Goal: Browse casually: Explore the website without a specific task or goal

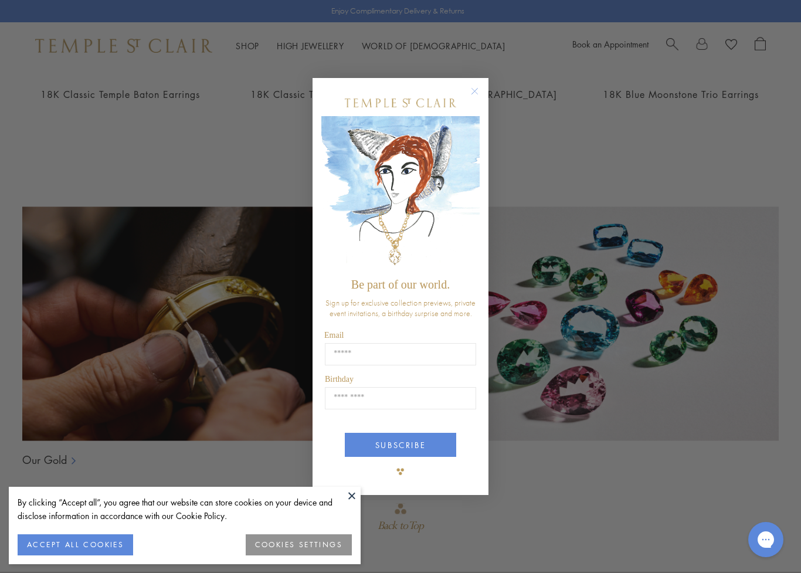
scroll to position [638, 0]
click at [485, 90] on button "Close dialog" at bounding box center [480, 97] width 15 height 15
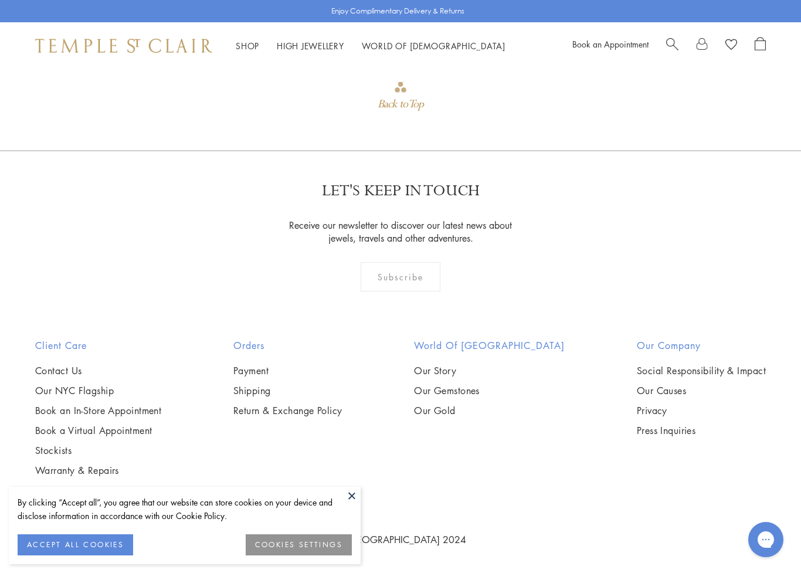
scroll to position [1058, 0]
click at [250, 42] on link "Shop Shop" at bounding box center [247, 46] width 23 height 12
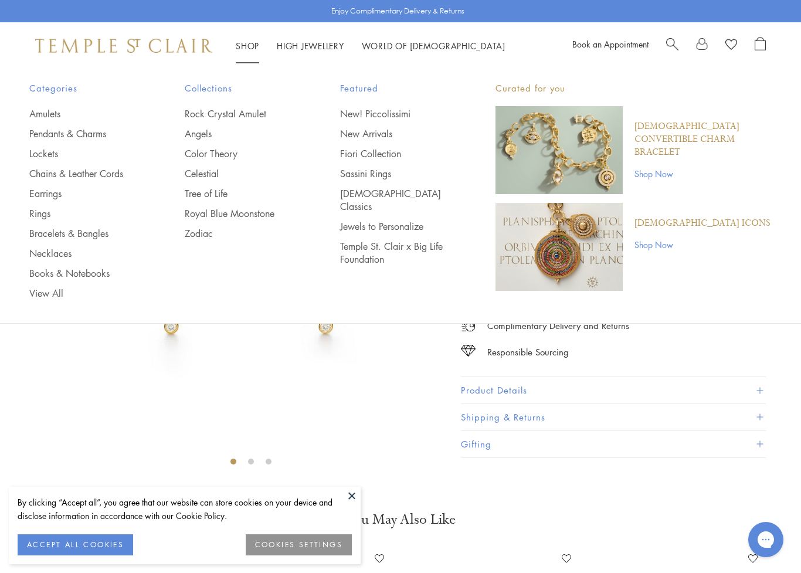
click at [103, 138] on link "Pendants & Charms" at bounding box center [83, 133] width 109 height 13
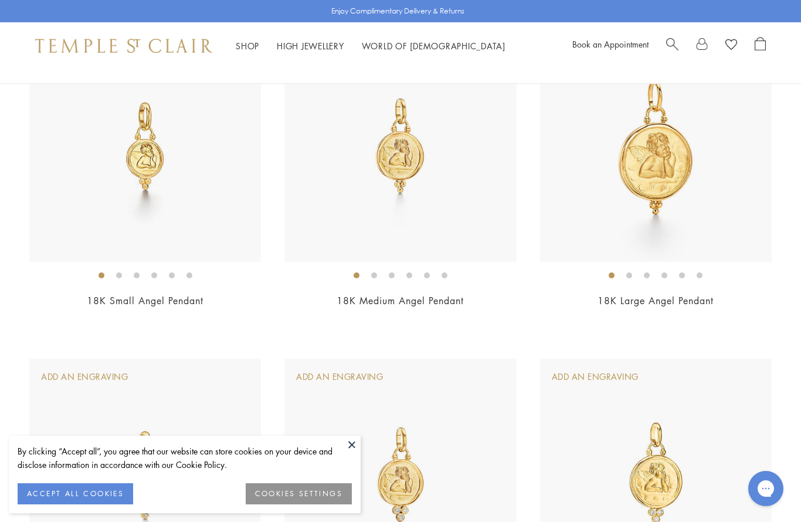
scroll to position [185, 0]
click at [745, 205] on img at bounding box center [656, 147] width 232 height 232
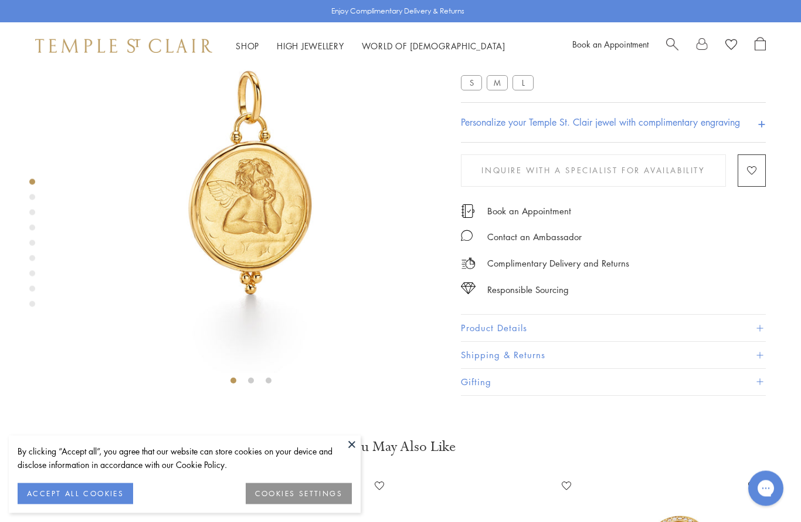
scroll to position [69, 0]
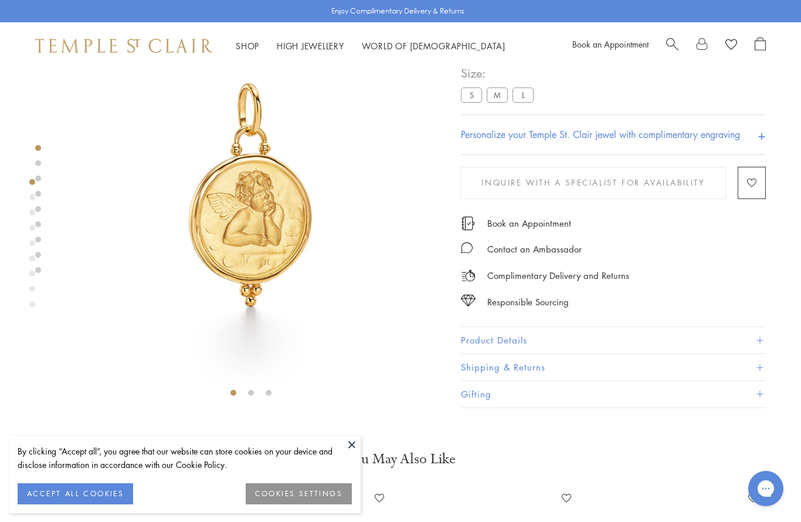
click at [742, 309] on div "Responsible Sourcing" at bounding box center [613, 296] width 305 height 26
click at [539, 87] on div "**********" at bounding box center [613, 110] width 305 height 92
click at [533, 94] on label "L" at bounding box center [523, 95] width 21 height 15
click at [546, 93] on div "**********" at bounding box center [613, 110] width 305 height 92
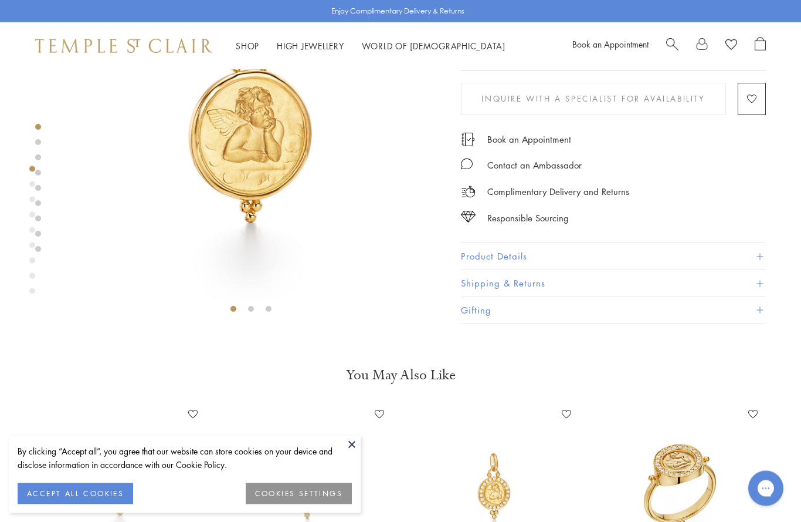
scroll to position [153, 0]
click at [254, 39] on li "Shop Shop Categories Amulets Pendants & Charms Lockets Chains & Leather Cords E…" at bounding box center [247, 46] width 23 height 15
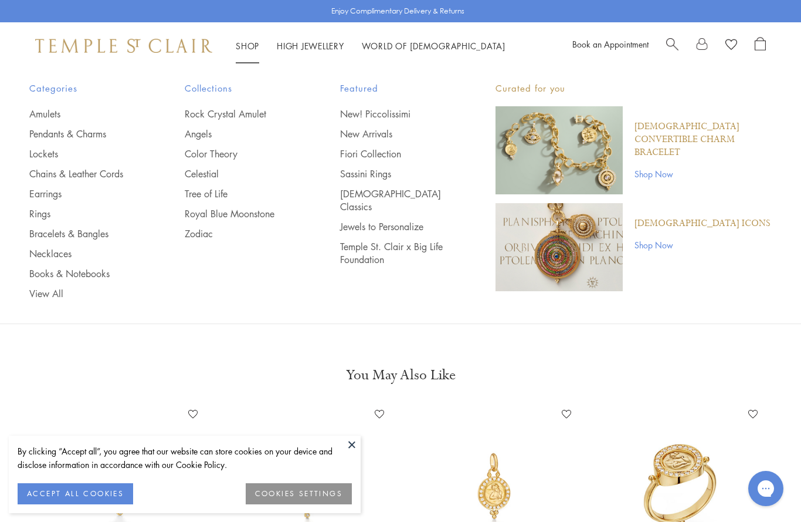
click at [96, 227] on link "Bracelets & Bangles" at bounding box center [83, 233] width 109 height 13
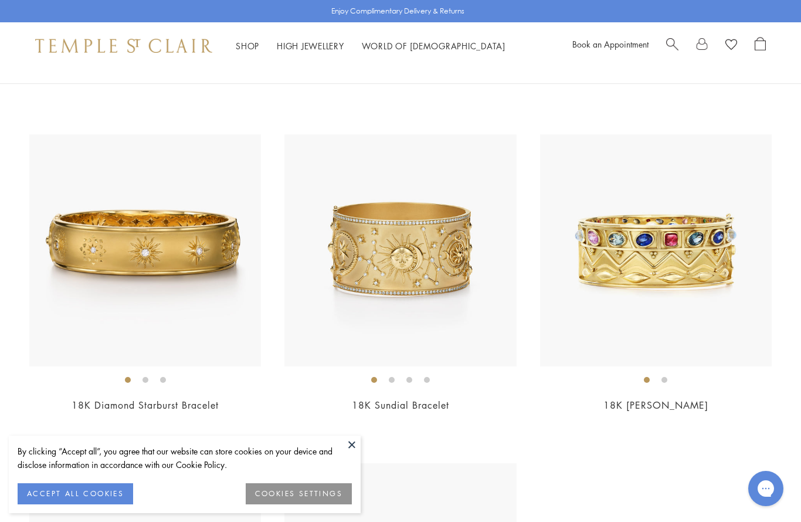
scroll to position [4037, 0]
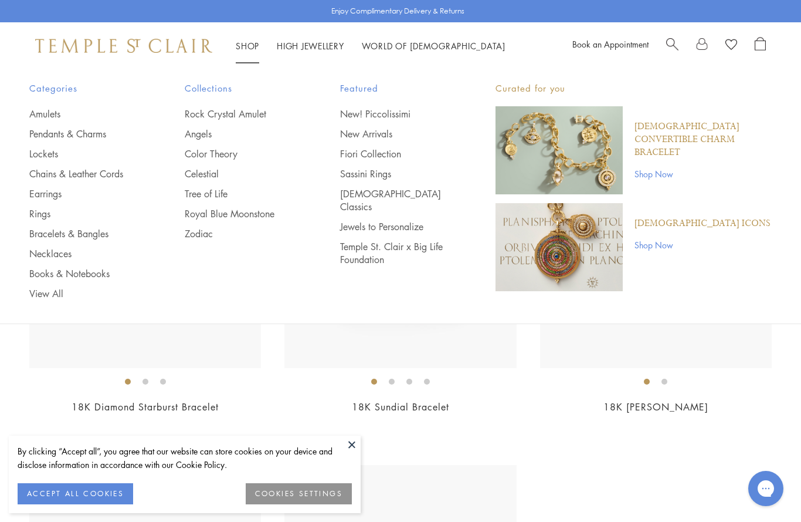
click at [420, 116] on link "New! Piccolissimi" at bounding box center [394, 113] width 109 height 13
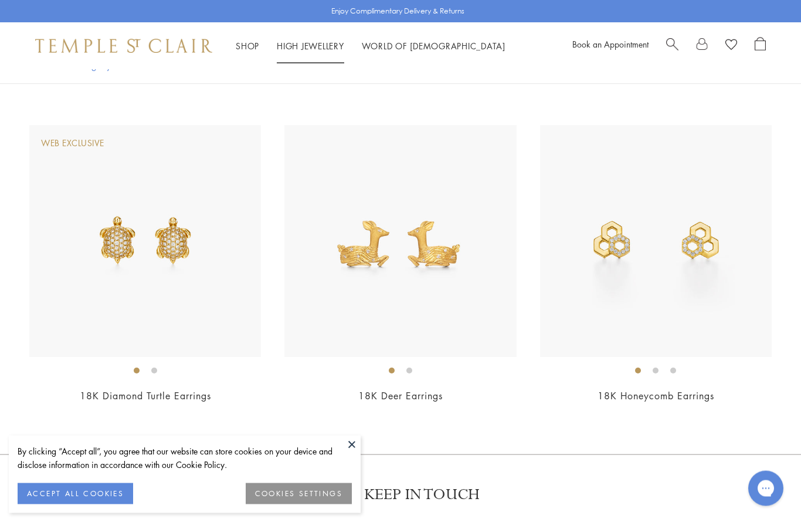
scroll to position [2720, 0]
click at [304, 41] on link "High Jewellery High Jewellery" at bounding box center [310, 46] width 67 height 12
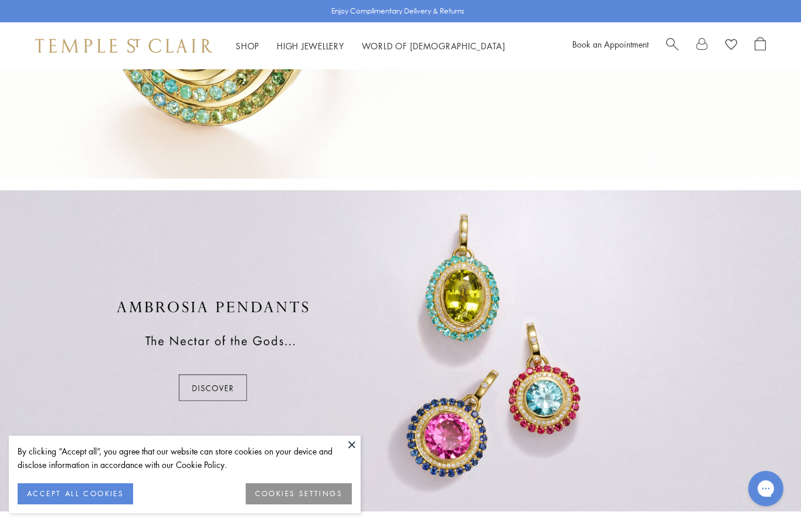
scroll to position [544, 0]
click at [319, 36] on div "Shop Shop Categories Amulets Pendants & Charms Lockets Chains & Leather Cords E…" at bounding box center [400, 45] width 801 height 47
click at [327, 39] on li "High Jewellery High Jewellery" at bounding box center [310, 46] width 67 height 15
click at [335, 41] on link "High Jewellery High Jewellery" at bounding box center [310, 46] width 67 height 12
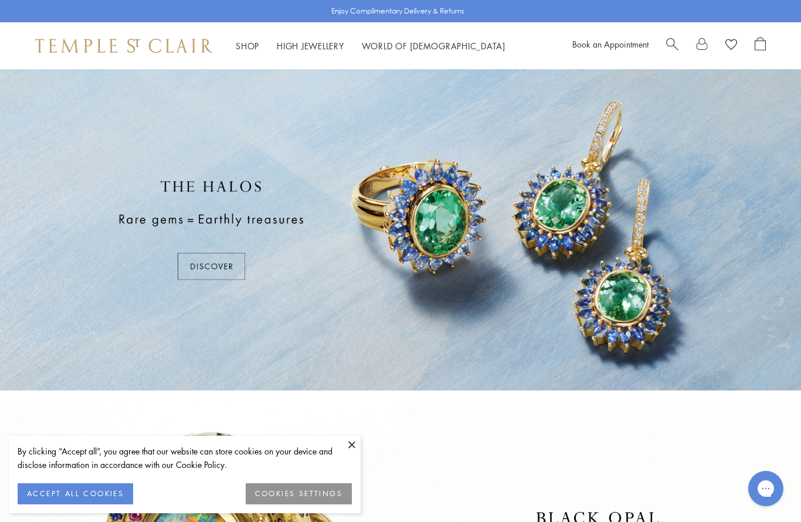
click at [327, 28] on div "Shop Shop Categories Amulets Pendants & Charms Lockets Chains & Leather Cords E…" at bounding box center [400, 45] width 801 height 47
click at [327, 34] on div "Shop Shop Categories Amulets Pendants & Charms Lockets Chains & Leather Cords E…" at bounding box center [400, 45] width 801 height 47
click at [329, 34] on div "Shop Shop Categories Amulets Pendants & Charms Lockets Chains & Leather Cords E…" at bounding box center [400, 45] width 801 height 47
click at [322, 36] on div "Shop Shop Categories Amulets Pendants & Charms Lockets Chains & Leather Cords E…" at bounding box center [400, 45] width 801 height 47
click at [256, 42] on link "Shop Shop" at bounding box center [247, 46] width 23 height 12
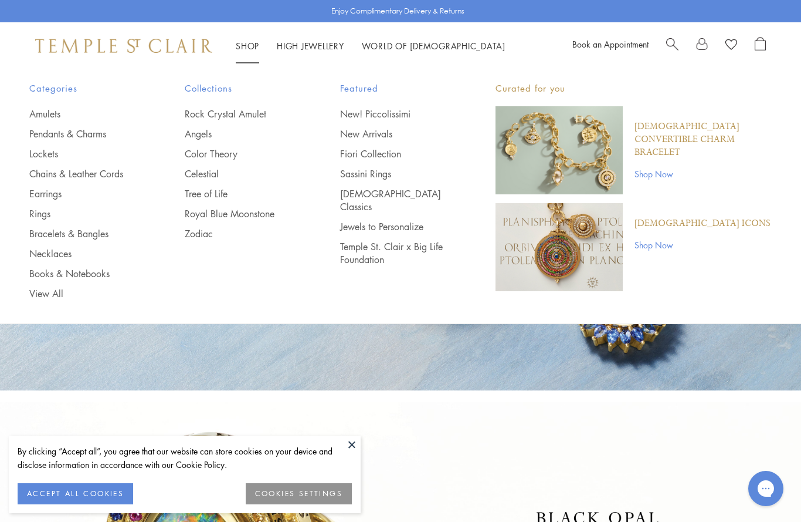
click at [391, 177] on link "Sassini Rings" at bounding box center [394, 173] width 109 height 13
